Goal: Information Seeking & Learning: Check status

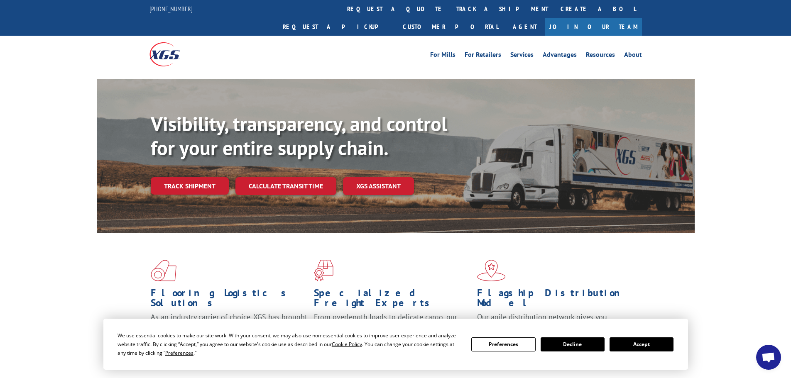
click at [638, 346] on button "Accept" at bounding box center [642, 345] width 64 height 14
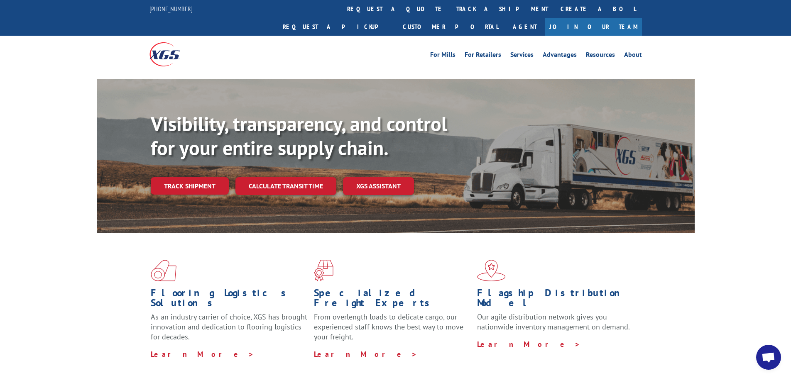
click at [187, 177] on link "Track shipment" at bounding box center [190, 185] width 78 height 17
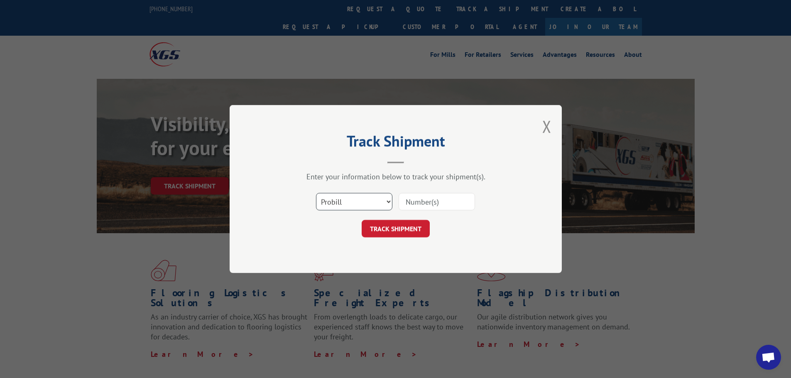
click at [361, 204] on select "Select category... Probill BOL PO" at bounding box center [354, 201] width 76 height 17
select select "bol"
click at [316, 193] on select "Select category... Probill BOL PO" at bounding box center [354, 201] width 76 height 17
click at [354, 244] on div "Track Shipment Enter your information below to track your shipment(s). Select c…" at bounding box center [396, 189] width 332 height 168
click at [437, 204] on input at bounding box center [437, 201] width 76 height 17
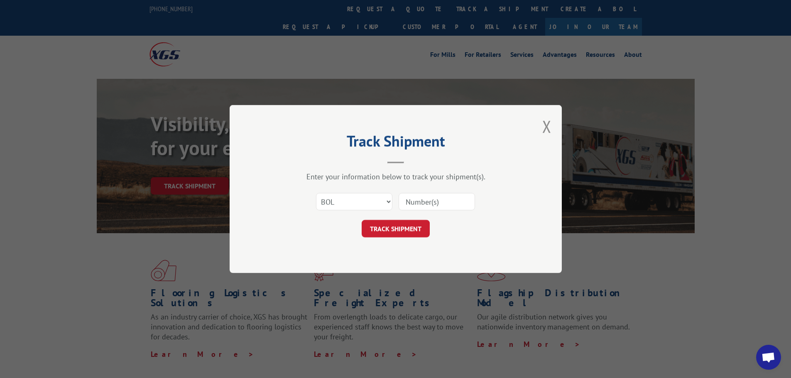
paste input "6100054071"
type input "6100054071"
click at [387, 230] on button "TRACK SHIPMENT" at bounding box center [396, 228] width 68 height 17
